Goal: Transaction & Acquisition: Purchase product/service

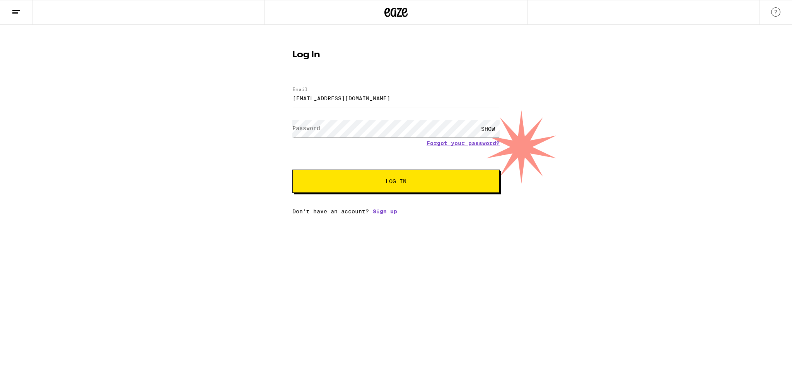
type input "[EMAIL_ADDRESS][DOMAIN_NAME]"
click at [378, 179] on span "Log In" at bounding box center [396, 180] width 145 height 5
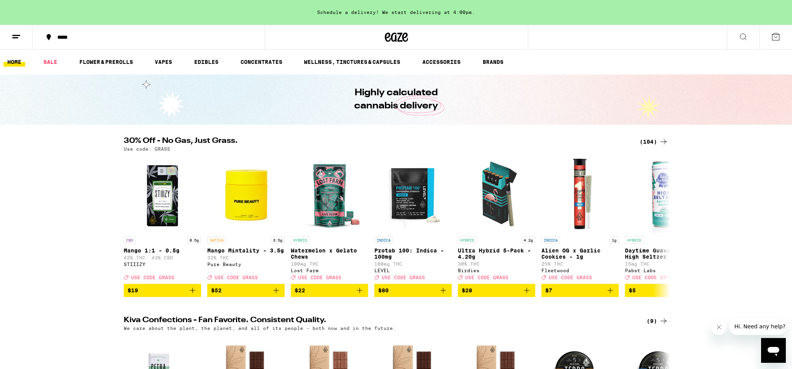
click at [12, 37] on icon at bounding box center [16, 36] width 9 height 9
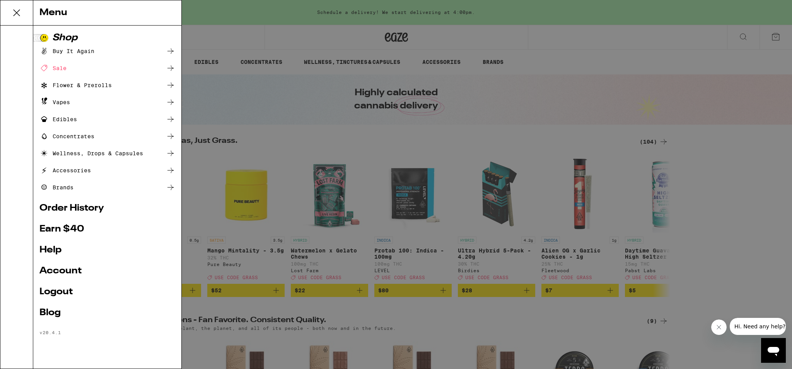
click at [63, 65] on div "Sale" at bounding box center [52, 67] width 27 height 9
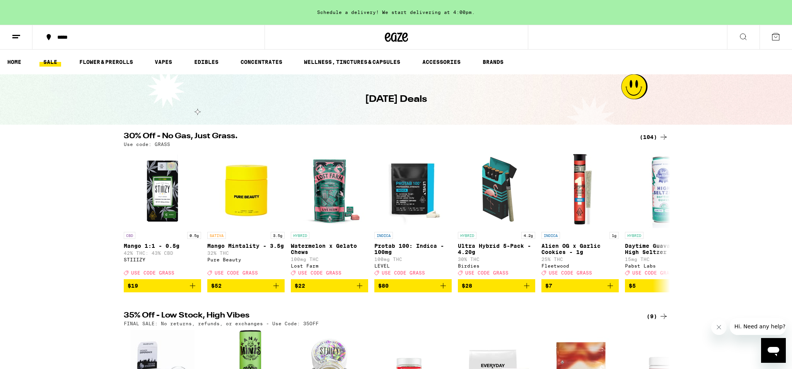
click at [11, 38] on button at bounding box center [16, 37] width 32 height 24
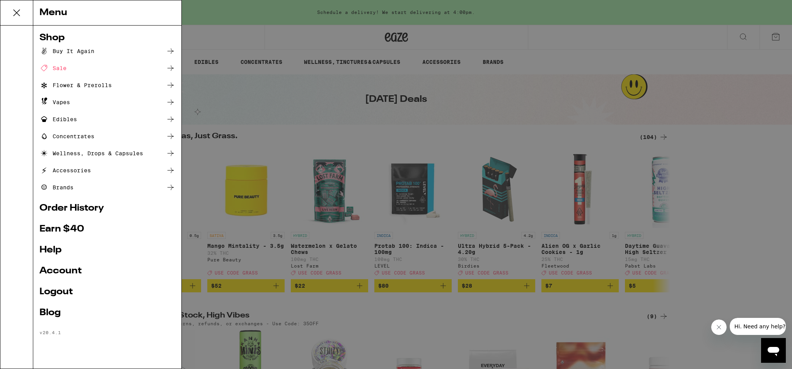
click at [80, 207] on link "Order History" at bounding box center [107, 207] width 136 height 9
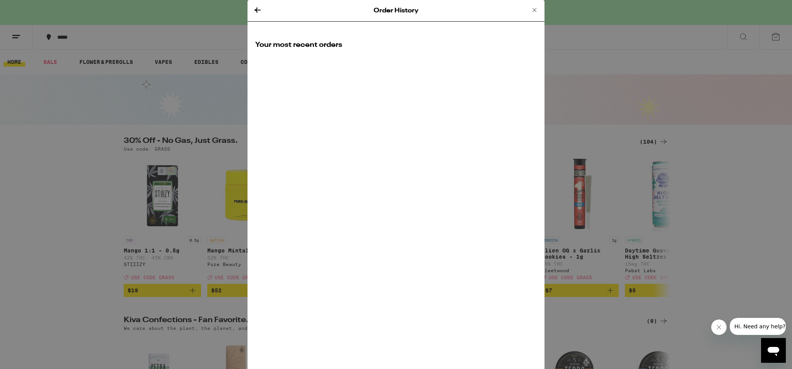
click at [256, 9] on icon at bounding box center [258, 9] width 6 height 5
drag, startPoint x: 464, startPoint y: 72, endPoint x: 546, endPoint y: 31, distance: 92.0
click at [471, 63] on div "Order History Your most recent orders" at bounding box center [396, 184] width 297 height 369
click at [535, 10] on icon at bounding box center [535, 10] width 4 height 4
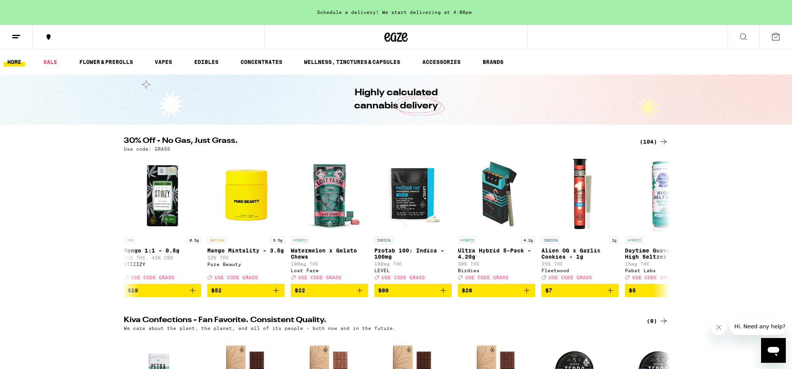
click at [729, 189] on div "30% Off - No Gas, Just Grass. (104) Use code: GRASS CBD 0.5g Mango 1:1 - 0.5g 4…" at bounding box center [396, 217] width 792 height 160
click at [207, 60] on link "EDIBLES" at bounding box center [206, 61] width 32 height 9
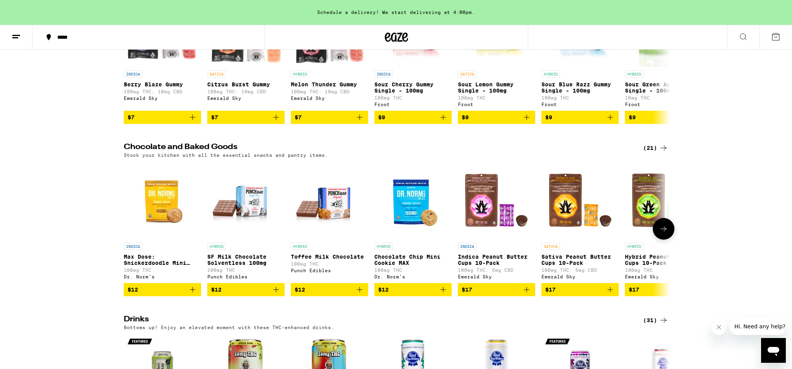
scroll to position [60, 0]
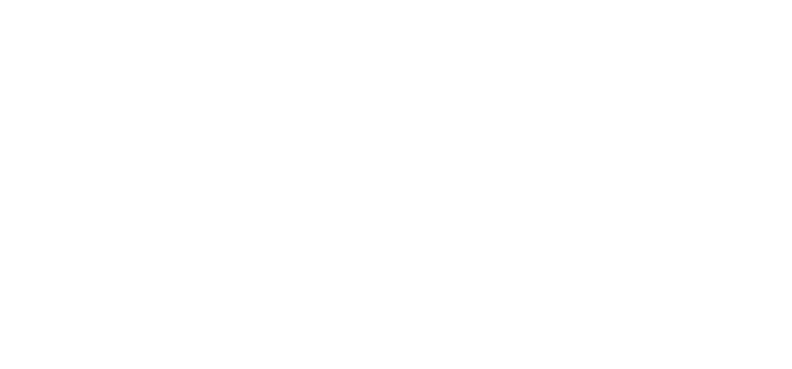
click at [80, 265] on img "Open page for SF Milk Chocolate Solventless 100mg from Punch Edibles" at bounding box center [114, 299] width 68 height 68
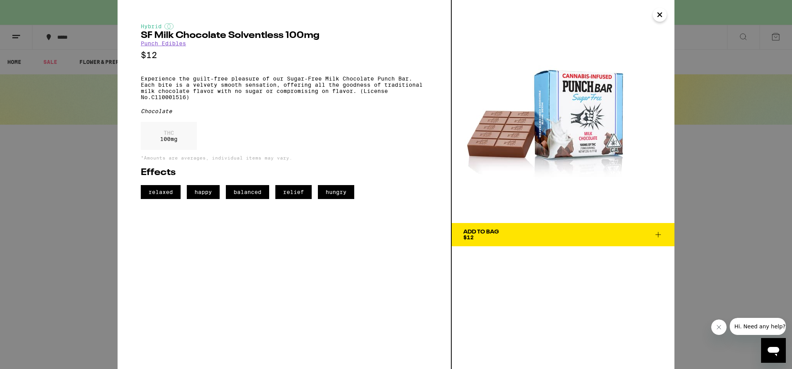
click at [501, 235] on span "Add To Bag $12" at bounding box center [563, 234] width 200 height 11
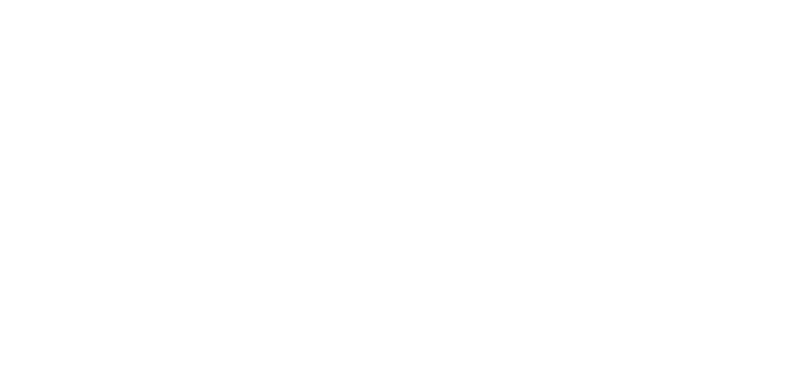
scroll to position [0, 185]
click at [247, 279] on icon "Add to bag" at bounding box center [249, 281] width 5 height 5
click at [203, 279] on icon "Add to bag" at bounding box center [205, 281] width 5 height 5
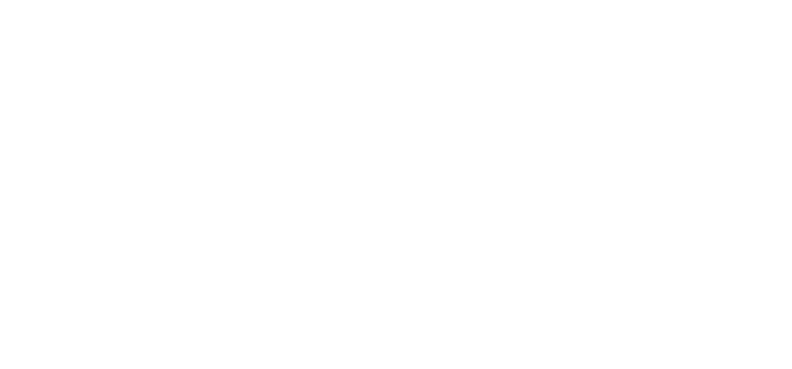
click at [282, 330] on icon "Add to bag" at bounding box center [286, 334] width 9 height 9
click at [79, 279] on p "Cherry Limeade 7.5oz - 10mg" at bounding box center [60, 285] width 68 height 12
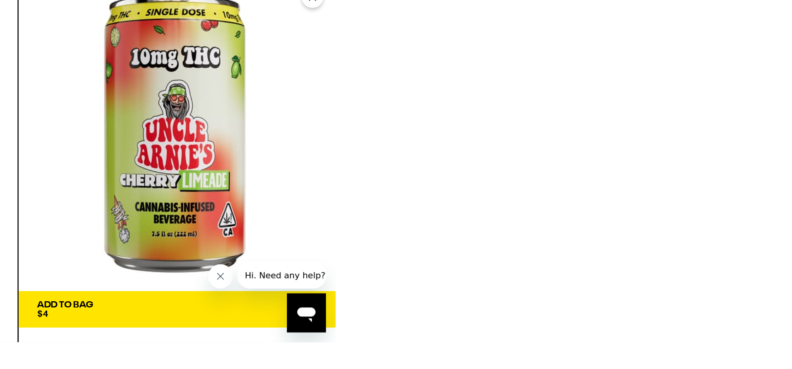
click at [484, 215] on icon at bounding box center [486, 212] width 5 height 5
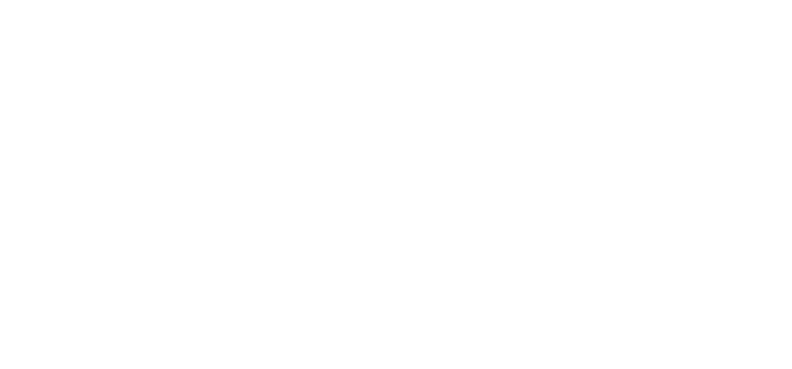
scroll to position [0, 35]
click at [395, 327] on icon "Add to bag" at bounding box center [399, 331] width 9 height 9
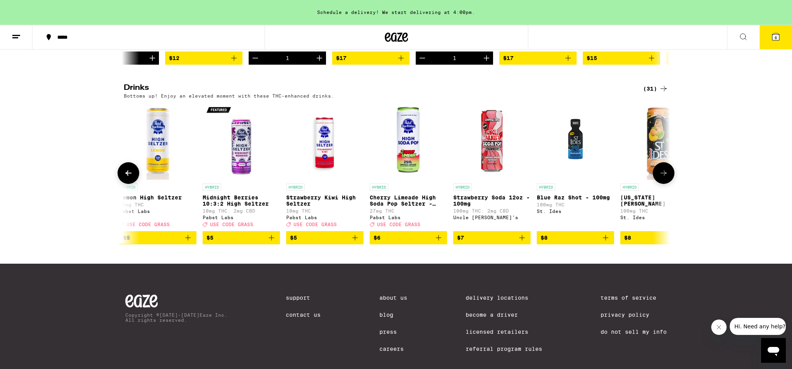
scroll to position [410, 0]
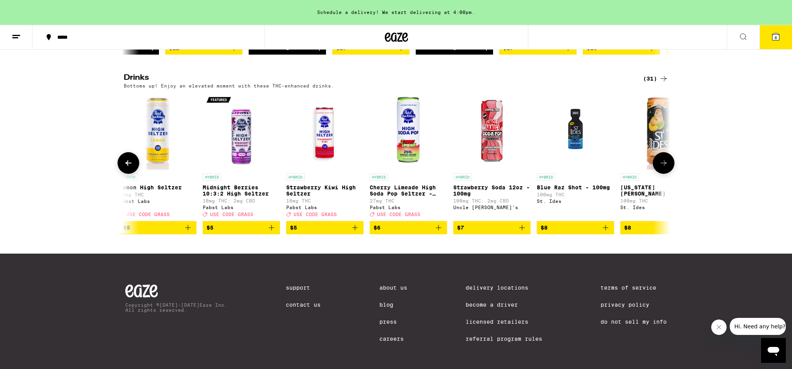
click at [607, 232] on icon "Add to bag" at bounding box center [605, 227] width 9 height 9
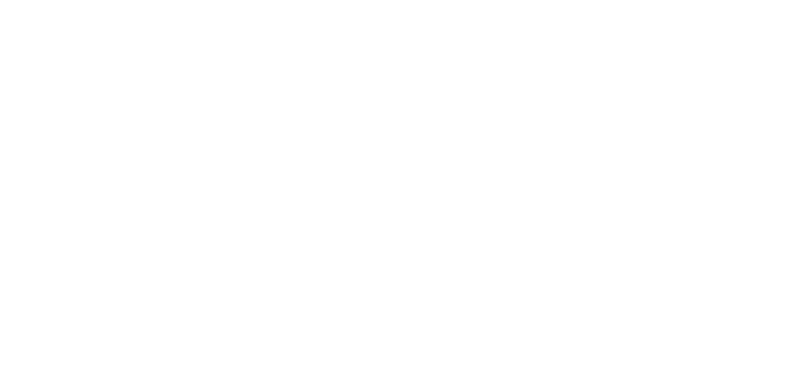
scroll to position [340, 0]
click at [239, 276] on icon "Add to bag" at bounding box center [243, 280] width 9 height 9
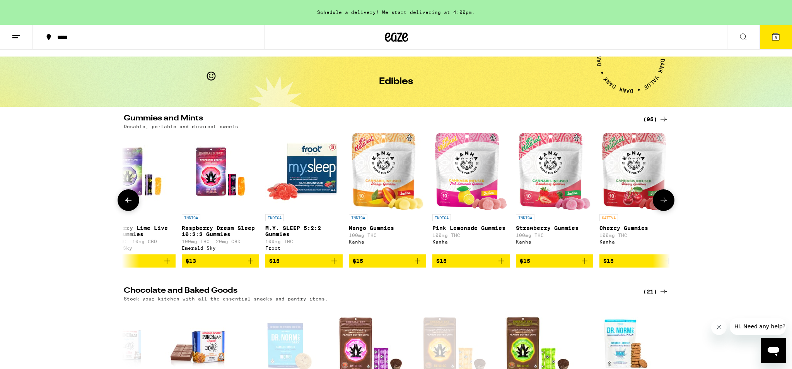
scroll to position [6, 0]
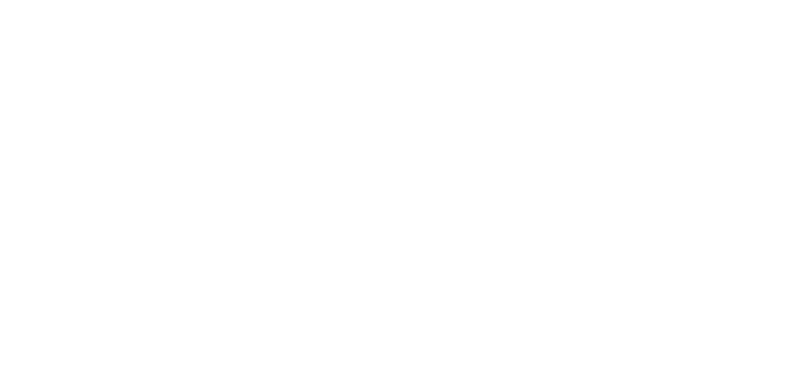
click at [36, 273] on icon "Add to bag" at bounding box center [32, 275] width 5 height 5
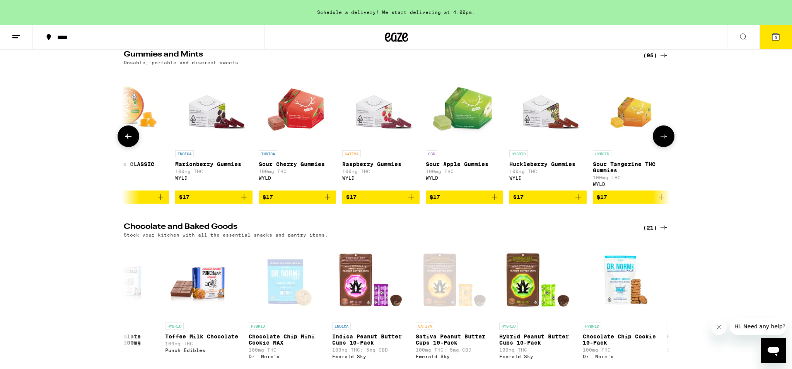
scroll to position [0, 2367]
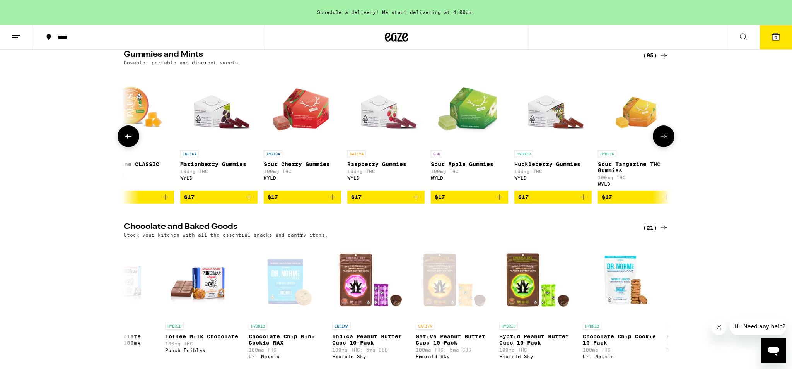
click at [333, 202] on icon "Add to bag" at bounding box center [332, 196] width 9 height 9
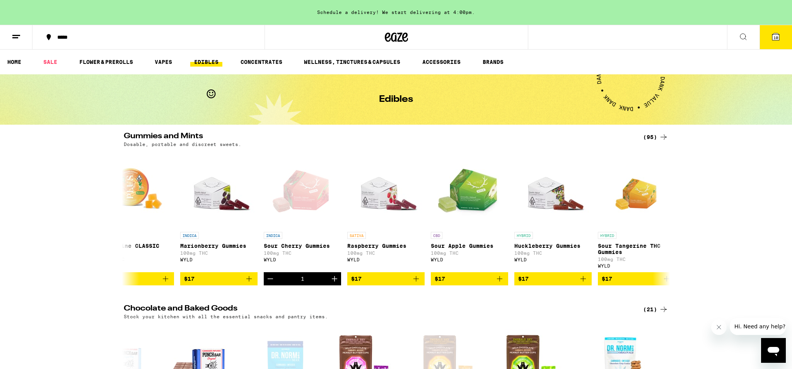
scroll to position [0, 0]
click at [167, 65] on link "VAPES" at bounding box center [163, 61] width 25 height 9
click at [163, 62] on link "VAPES" at bounding box center [163, 61] width 25 height 9
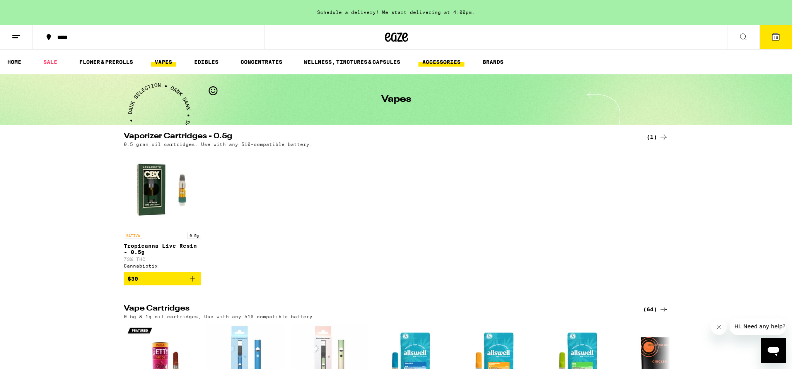
click at [439, 63] on link "ACCESSORIES" at bounding box center [442, 61] width 46 height 9
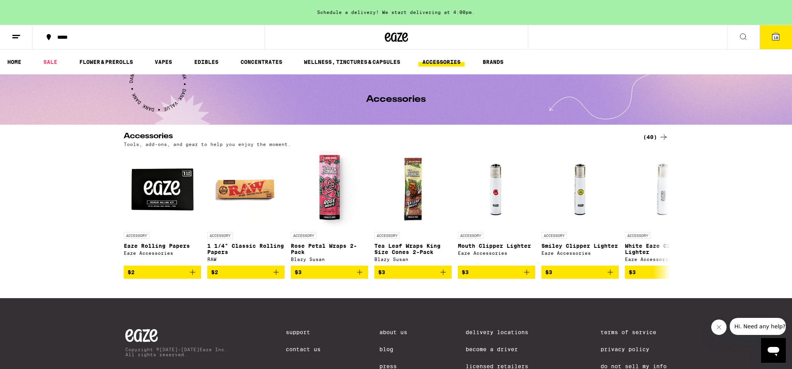
click at [772, 38] on icon at bounding box center [775, 36] width 9 height 9
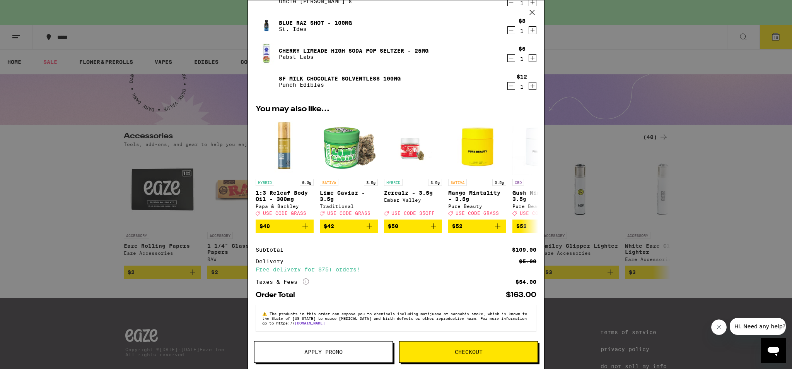
scroll to position [238, 0]
click at [337, 349] on span "Apply Promo" at bounding box center [323, 351] width 38 height 5
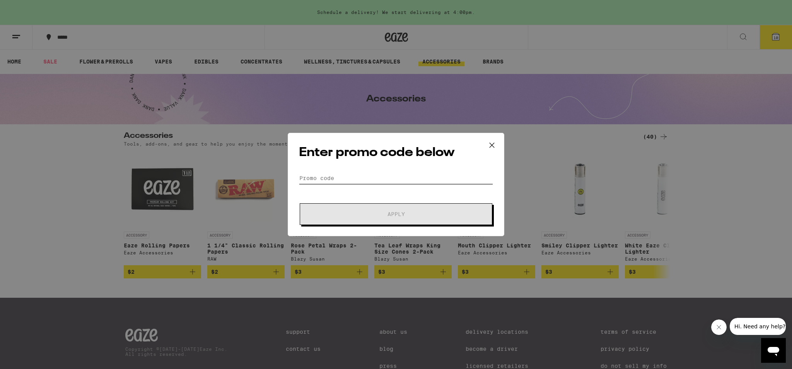
click at [412, 176] on input "Promo Code" at bounding box center [396, 178] width 194 height 12
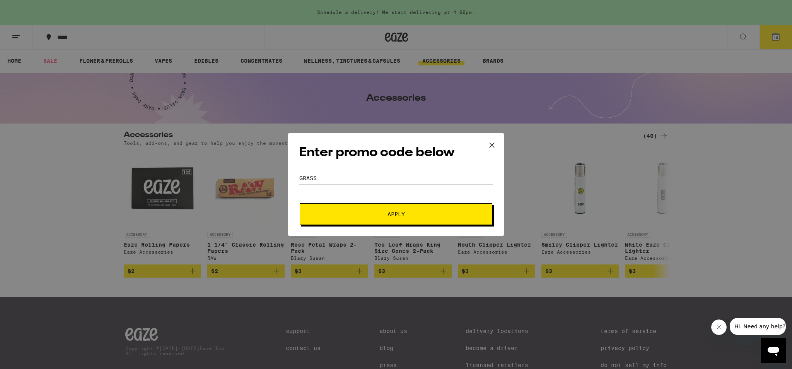
type input "GRASS"
click at [412, 210] on button "Apply" at bounding box center [396, 214] width 193 height 22
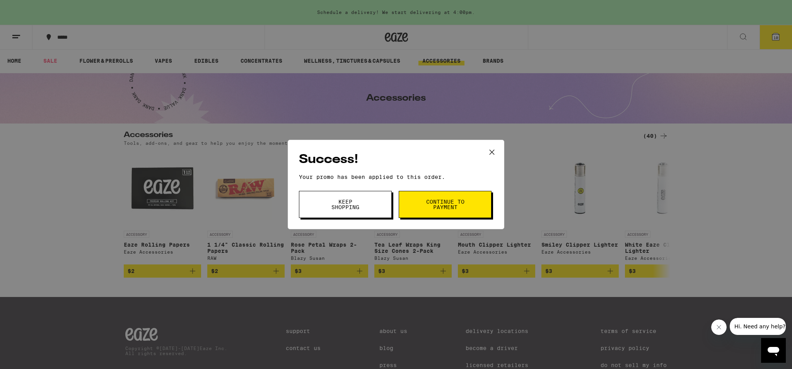
click at [451, 206] on span "Continue to payment" at bounding box center [445, 204] width 39 height 11
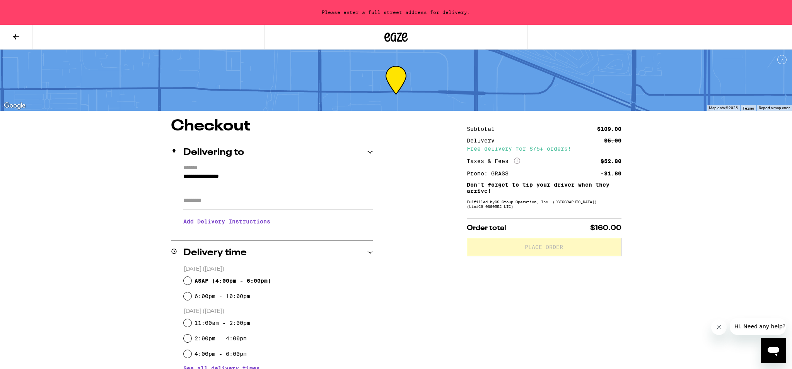
click at [515, 161] on icon "More Info" at bounding box center [517, 160] width 6 height 6
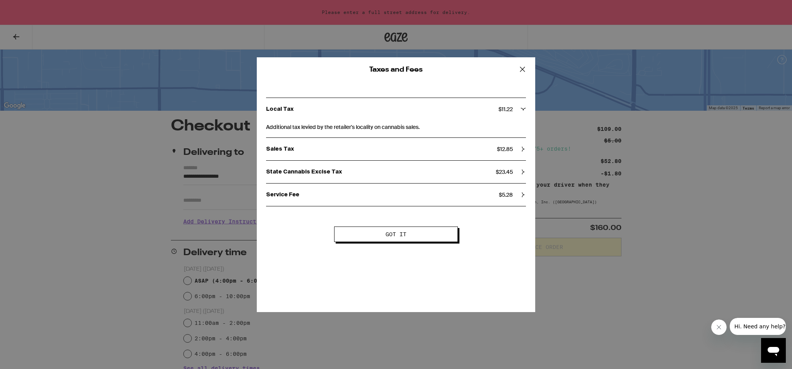
click at [523, 173] on icon at bounding box center [523, 171] width 2 height 5
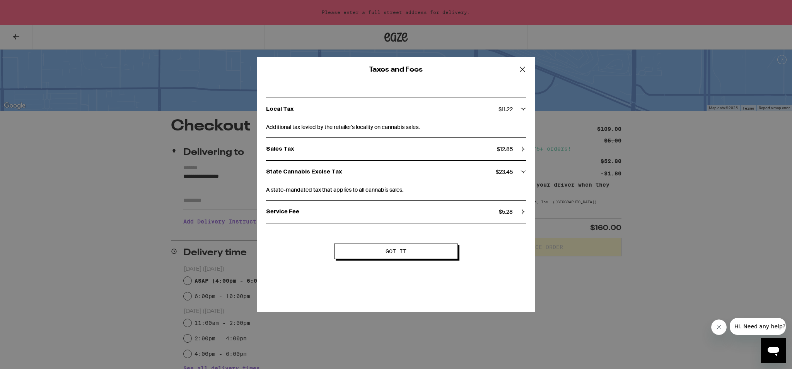
click at [523, 173] on icon at bounding box center [523, 171] width 5 height 5
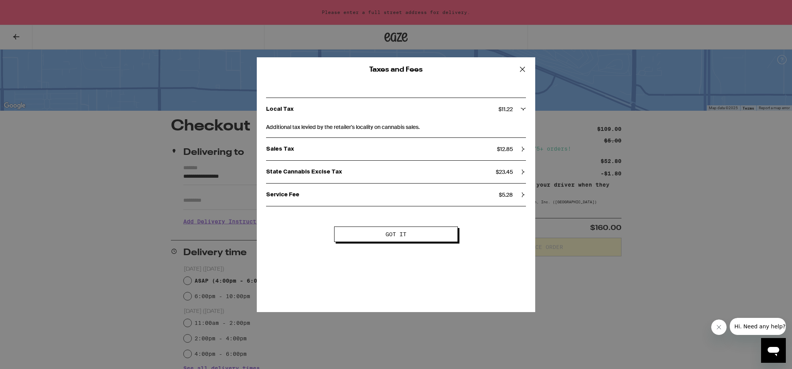
click at [521, 152] on div "Sales Tax $ 12.85" at bounding box center [396, 149] width 260 height 22
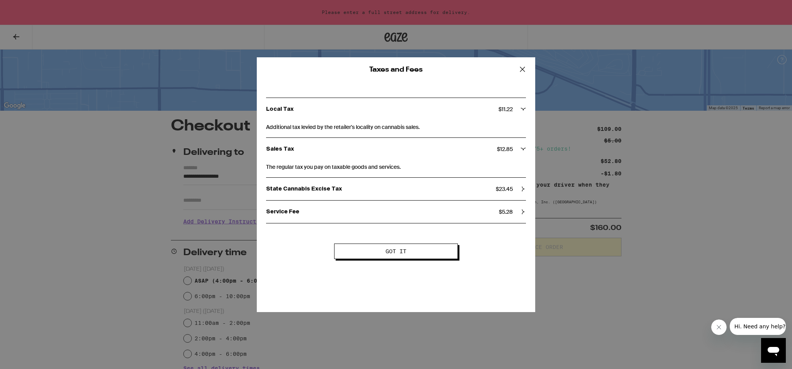
click at [521, 152] on div "Sales Tax $ 12.85" at bounding box center [396, 148] width 260 height 7
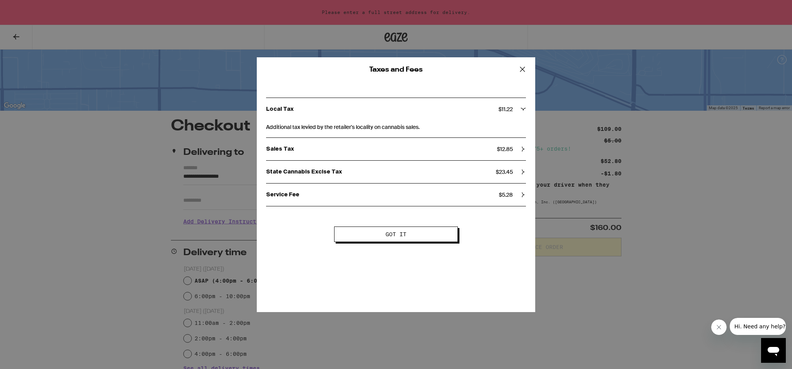
click at [422, 234] on span "Got it" at bounding box center [396, 233] width 61 height 5
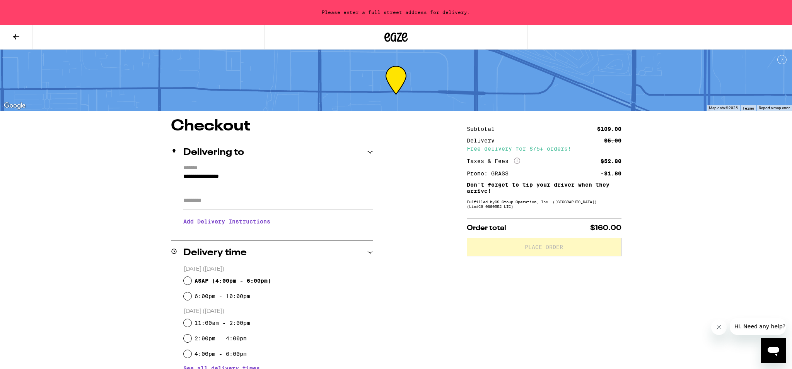
click at [16, 40] on icon at bounding box center [16, 36] width 9 height 9
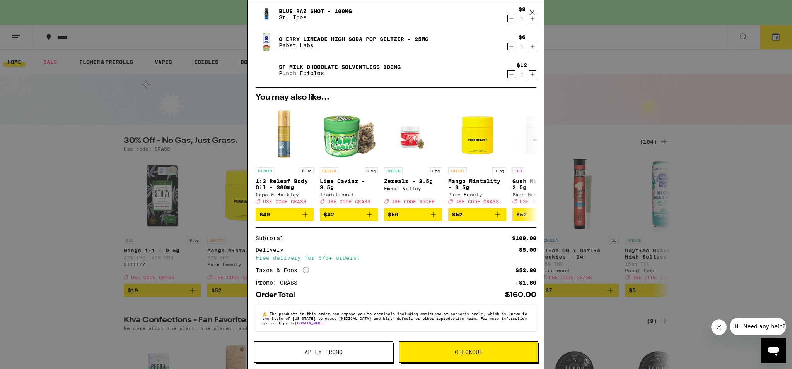
scroll to position [250, 0]
click at [309, 268] on icon "More Info" at bounding box center [306, 270] width 6 height 6
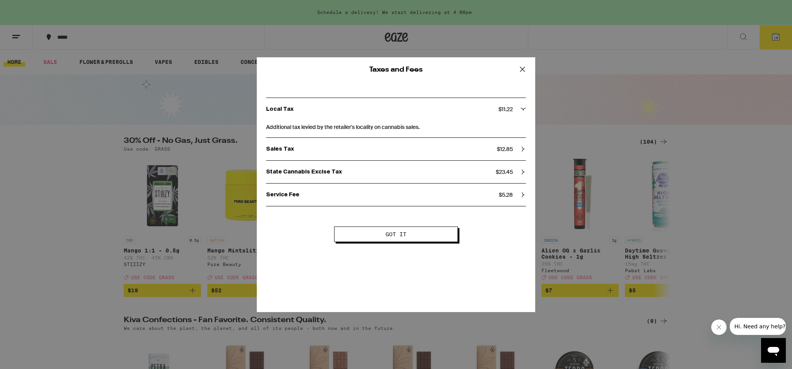
click at [519, 196] on div "Service Fee $ 5.28" at bounding box center [396, 194] width 260 height 7
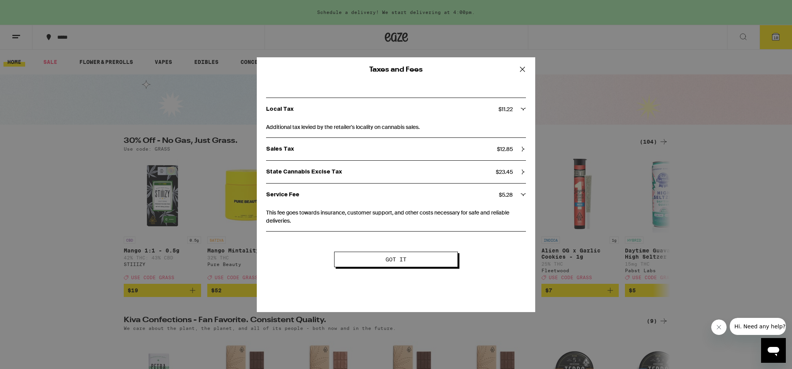
click at [519, 196] on div "Service Fee $ 5.28" at bounding box center [396, 194] width 260 height 7
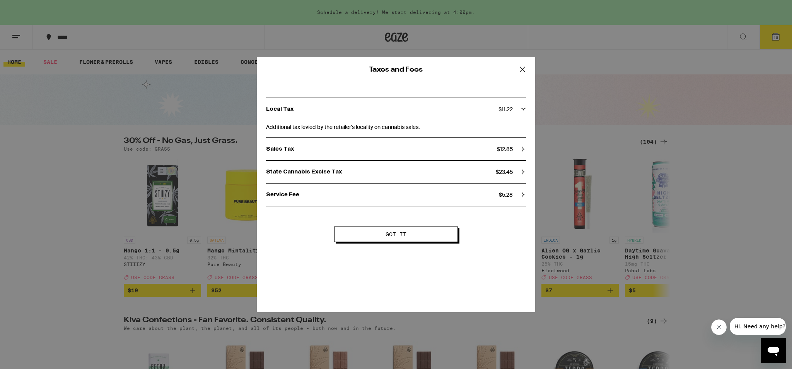
click at [521, 72] on icon at bounding box center [523, 69] width 12 height 12
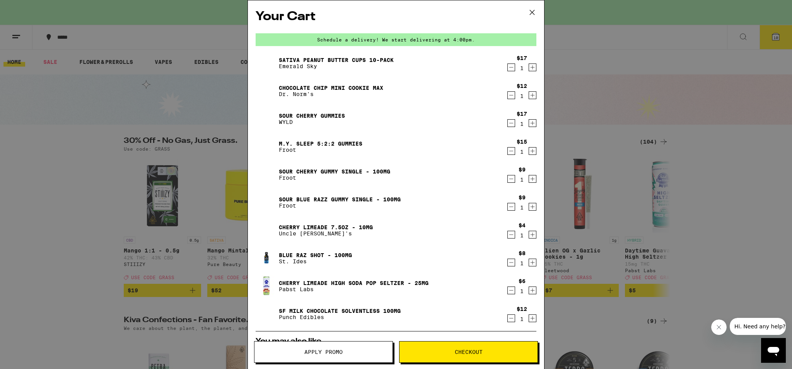
click at [535, 14] on icon at bounding box center [533, 13] width 12 height 12
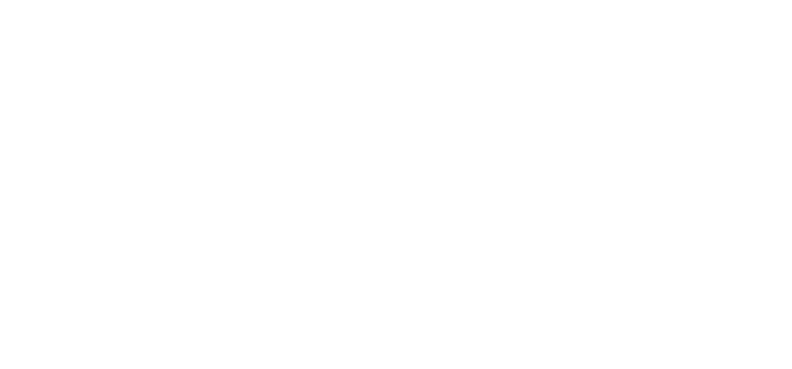
scroll to position [1158, 0]
click at [154, 112] on img "Open page for Body 9:1 - Blueberry - 1g from Nuvata (CA)" at bounding box center [188, 146] width 68 height 68
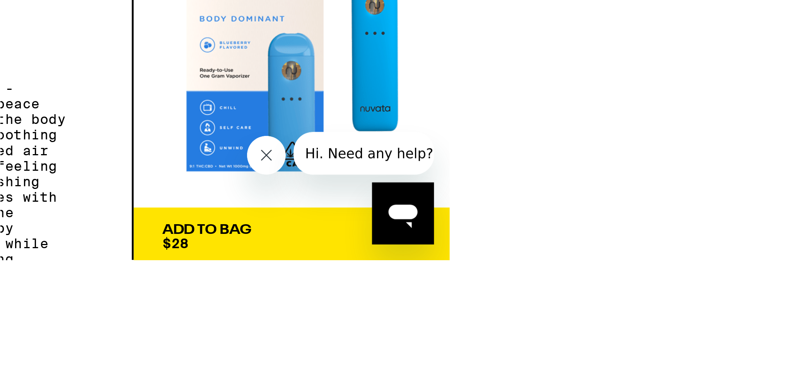
scroll to position [1066, 0]
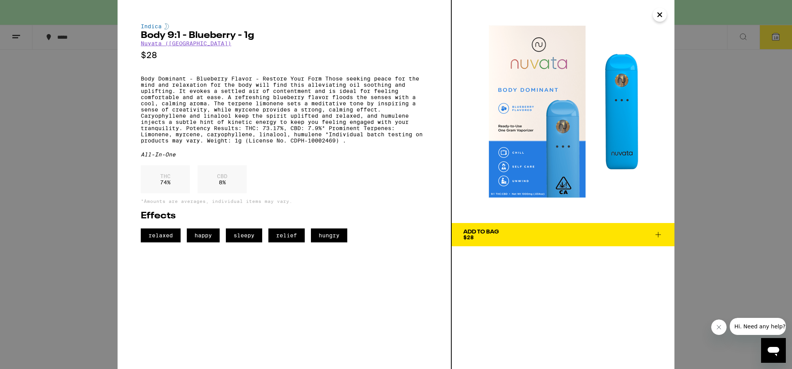
click at [574, 236] on span "Add To Bag $28" at bounding box center [563, 234] width 200 height 11
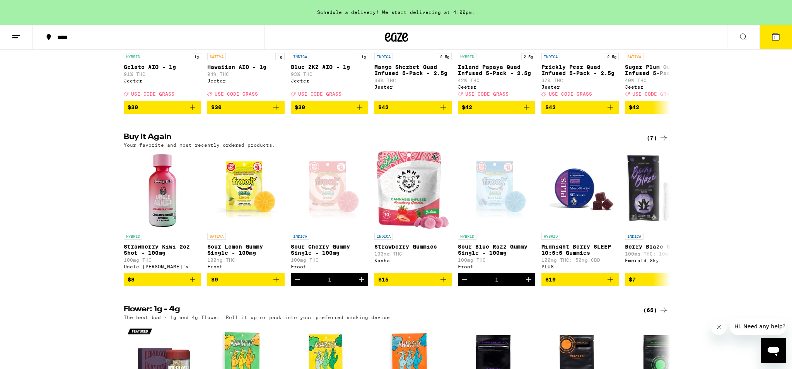
scroll to position [533, 0]
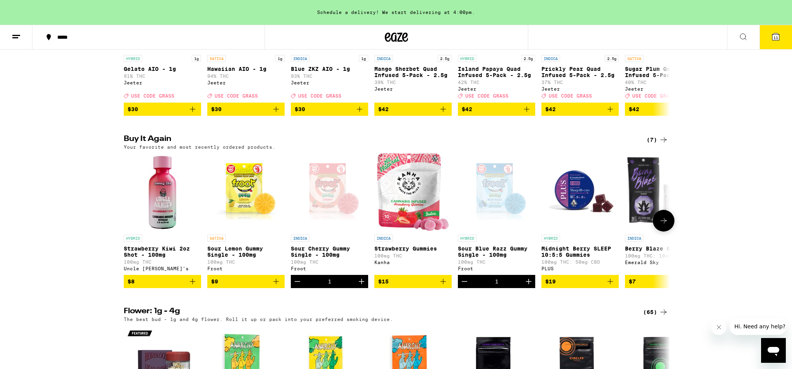
click at [162, 209] on img "Open page for Strawberry Kiwi 2oz Shot - 100mg from Uncle Arnie's" at bounding box center [162, 191] width 77 height 77
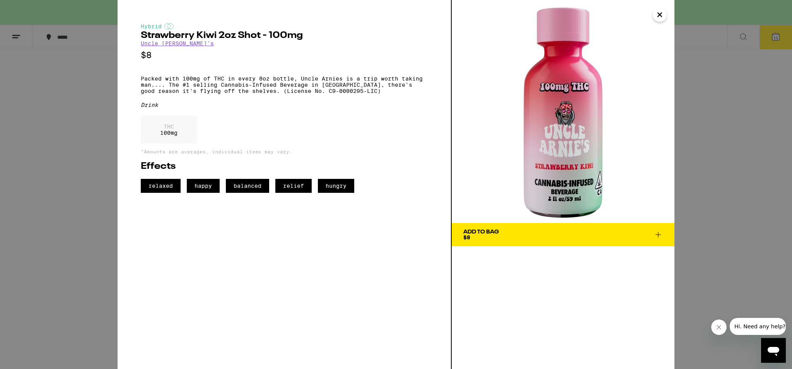
click at [538, 239] on span "Add To Bag $8" at bounding box center [563, 234] width 200 height 11
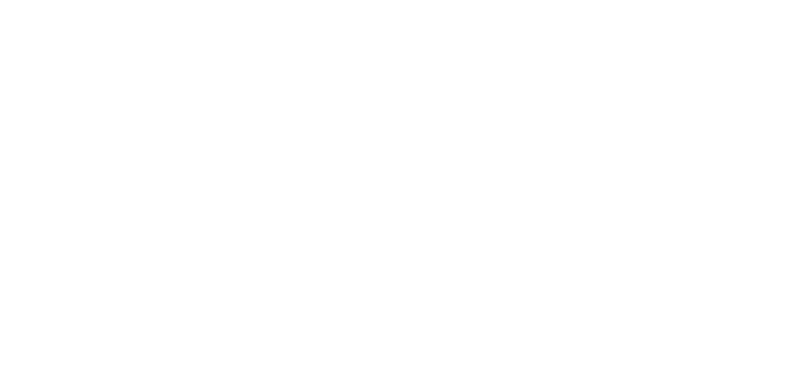
scroll to position [0, 36]
click at [340, 35] on img "Open page for ProTab: Indica - 25mg from LEVEL" at bounding box center [374, 5] width 68 height 68
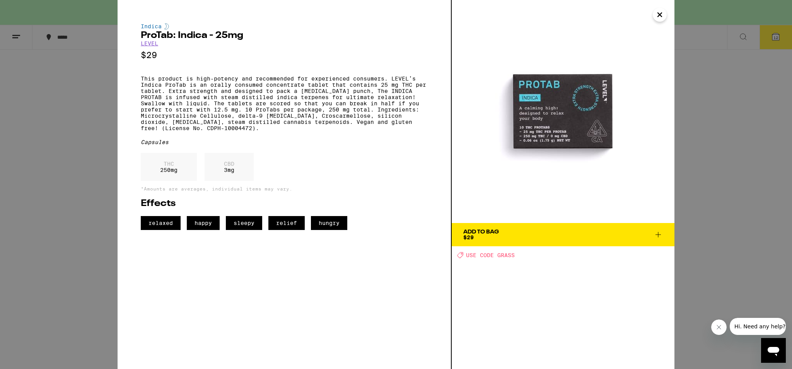
click at [538, 228] on button "Add To Bag $29" at bounding box center [563, 234] width 223 height 23
